Goal: Transaction & Acquisition: Obtain resource

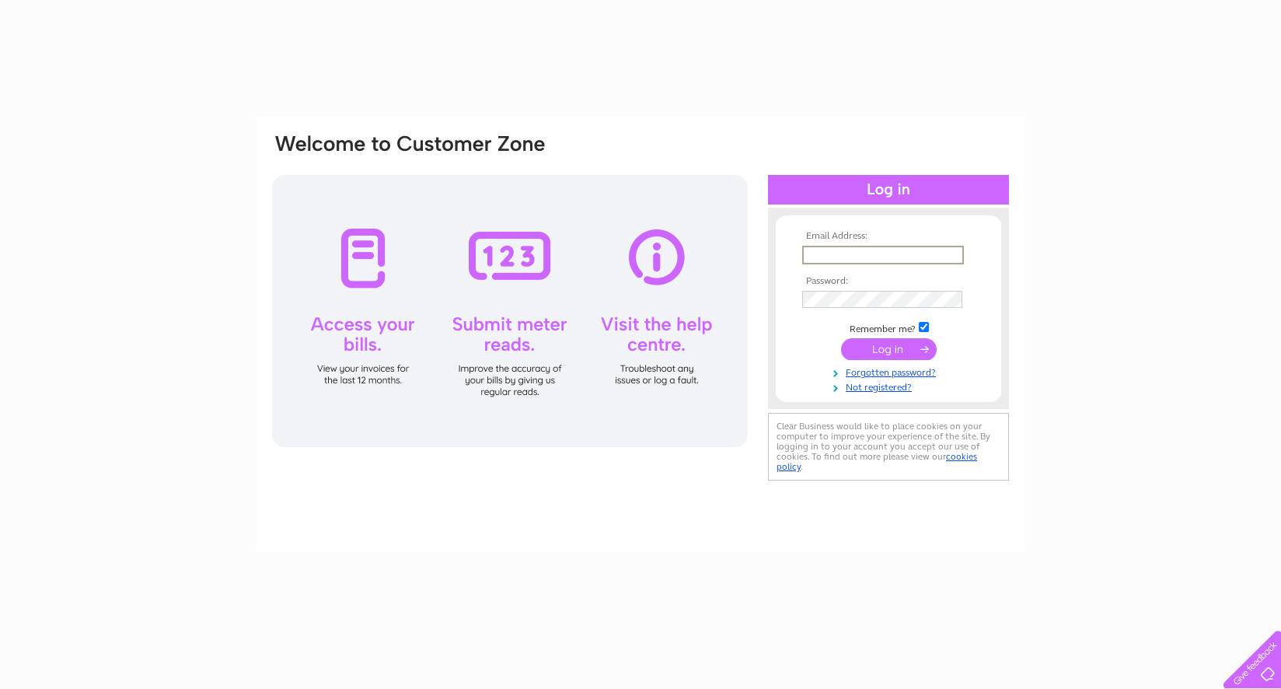
click at [868, 250] on input "text" at bounding box center [883, 255] width 162 height 19
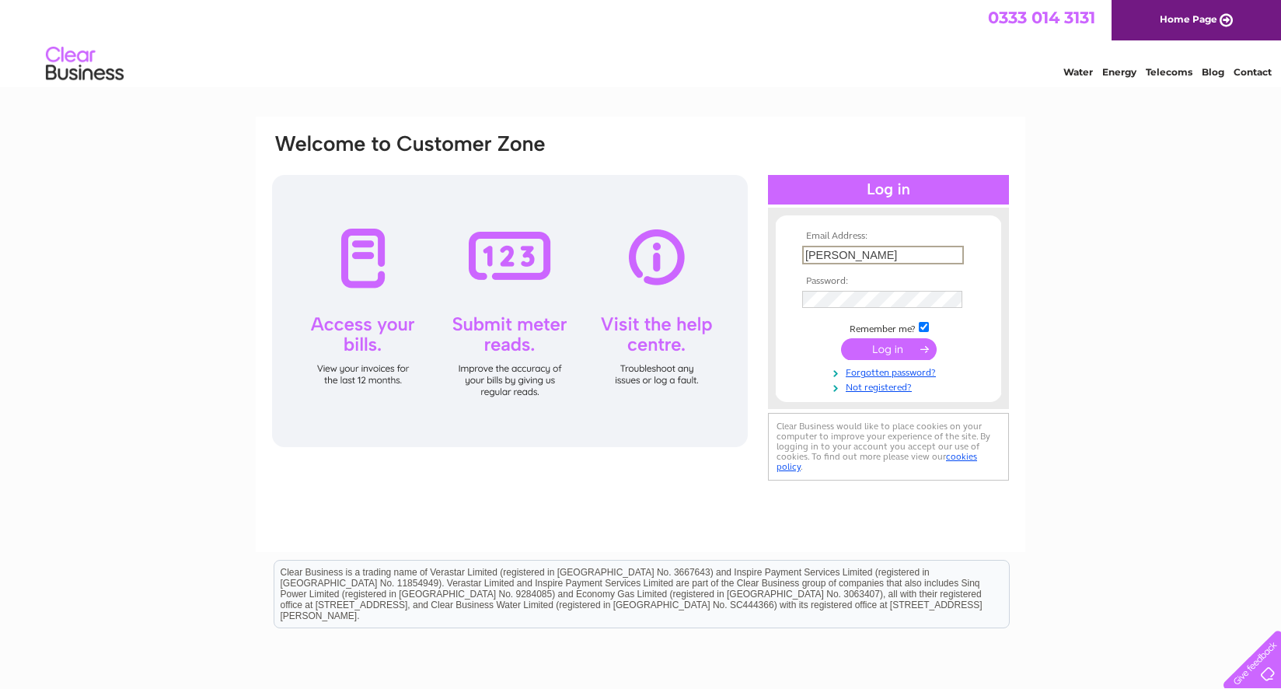
type input "laura.garvey@yourideas.org.uk"
click at [841, 338] on input "submit" at bounding box center [889, 349] width 96 height 22
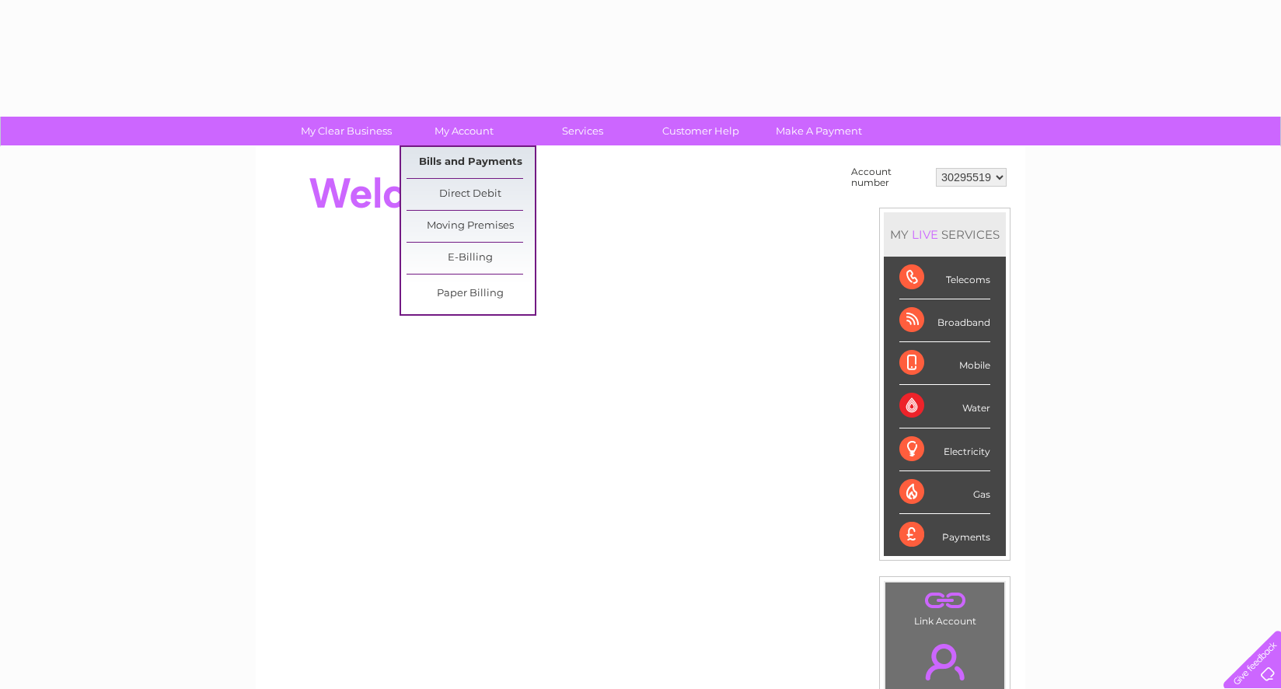
click at [461, 158] on link "Bills and Payments" at bounding box center [471, 162] width 128 height 31
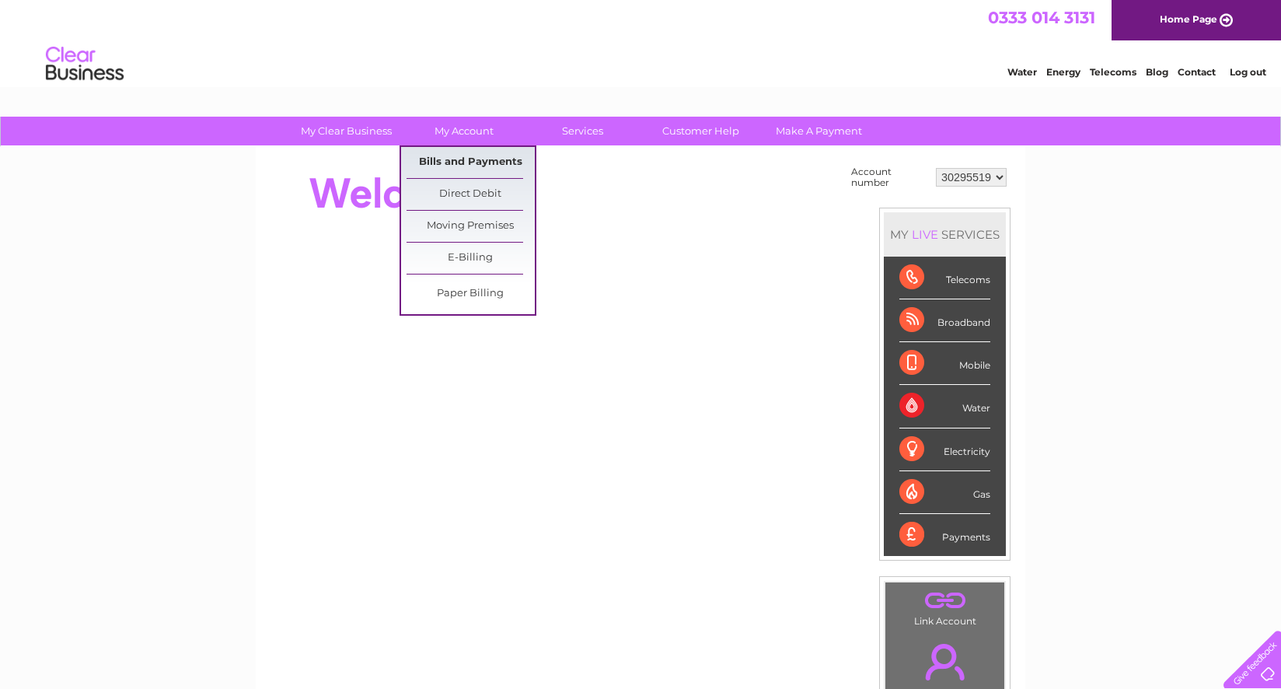
click at [470, 166] on link "Bills and Payments" at bounding box center [471, 162] width 128 height 31
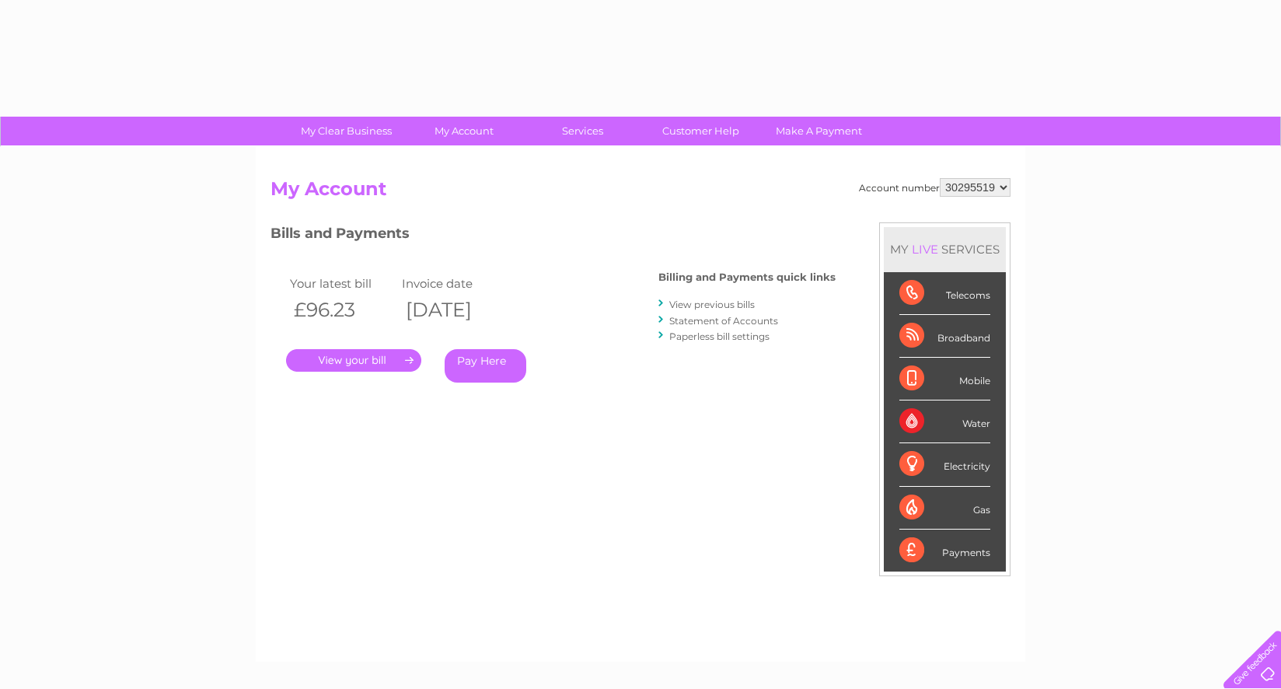
click at [376, 357] on link "." at bounding box center [353, 360] width 135 height 23
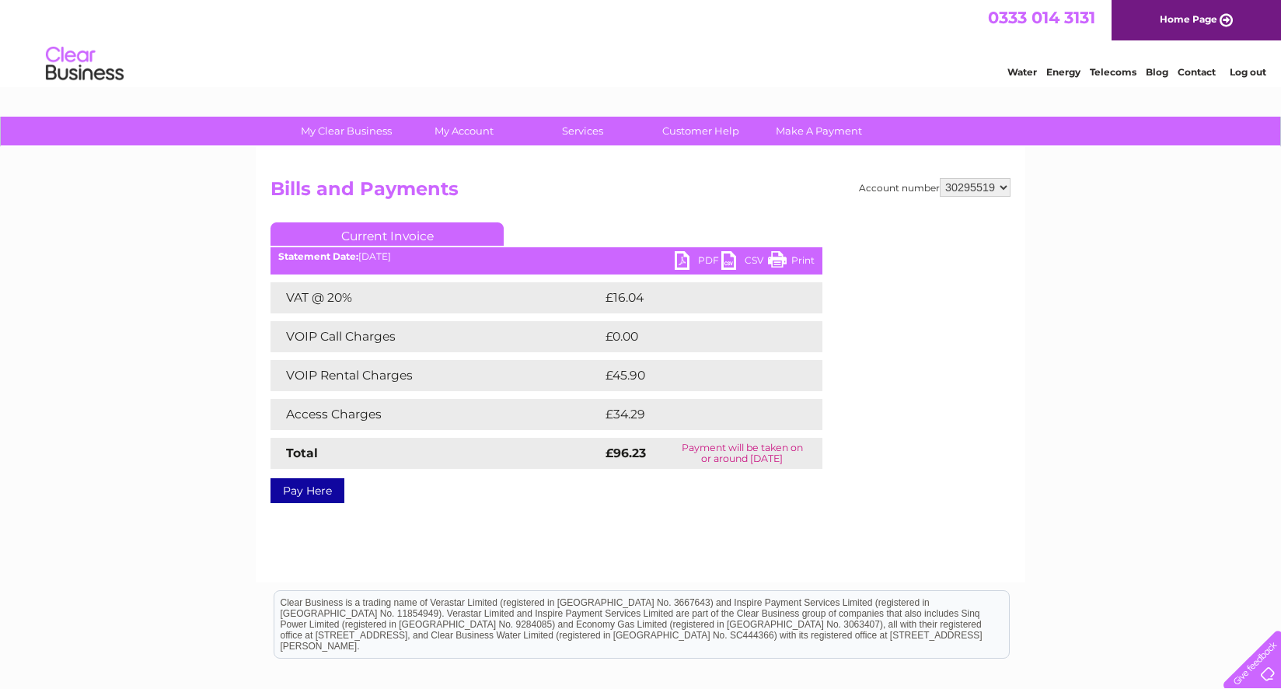
click at [693, 265] on link "PDF" at bounding box center [698, 262] width 47 height 23
